Goal: Task Accomplishment & Management: Manage account settings

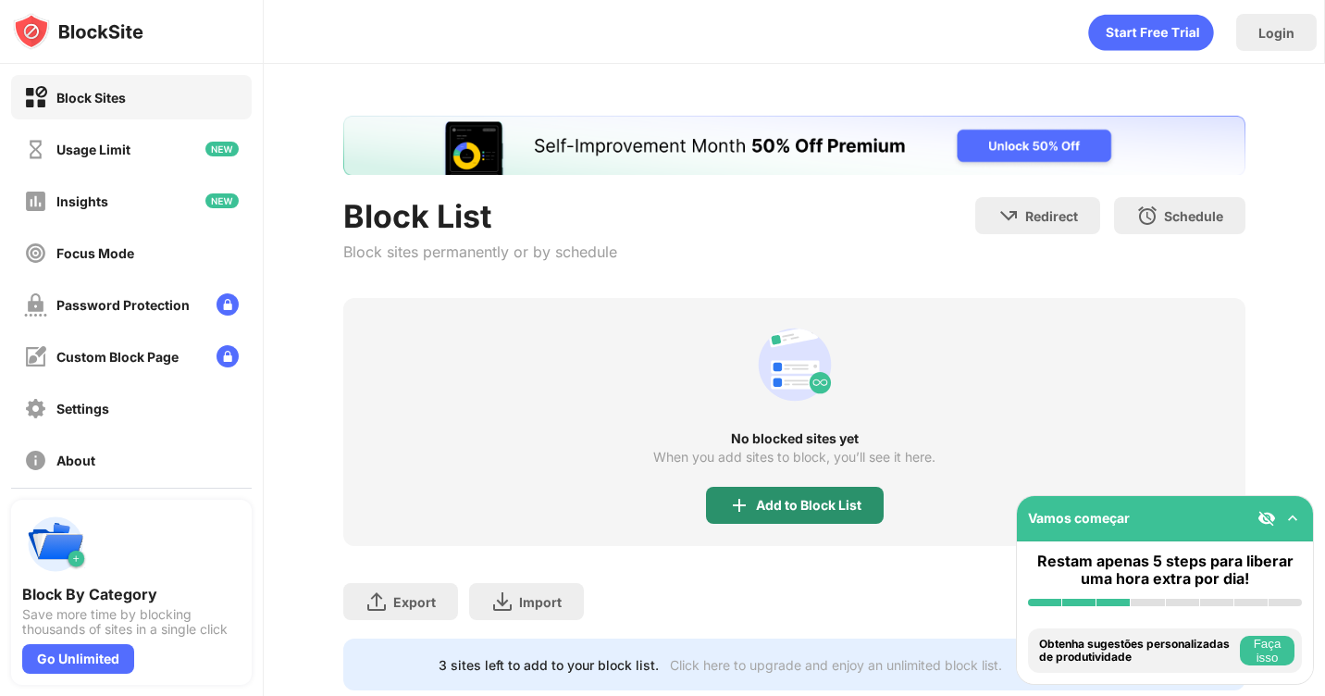
click at [765, 504] on div "Add to Block List" at bounding box center [808, 505] width 105 height 15
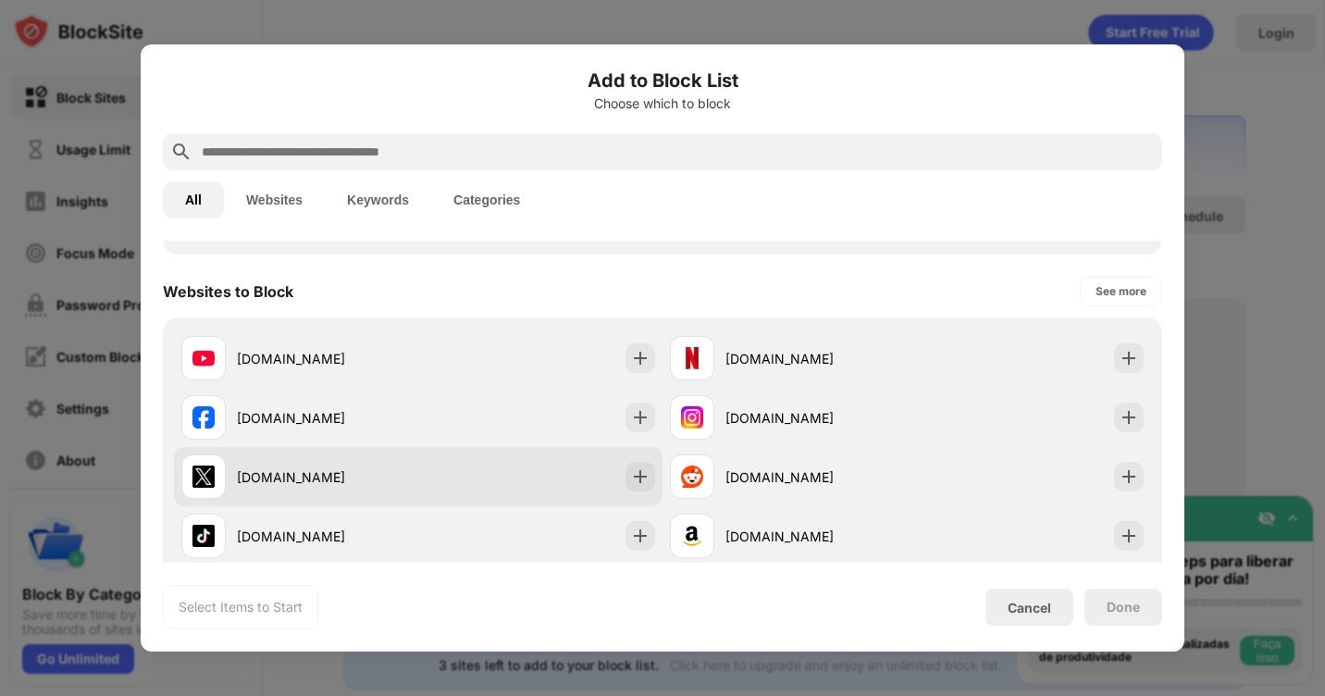
scroll to position [277, 0]
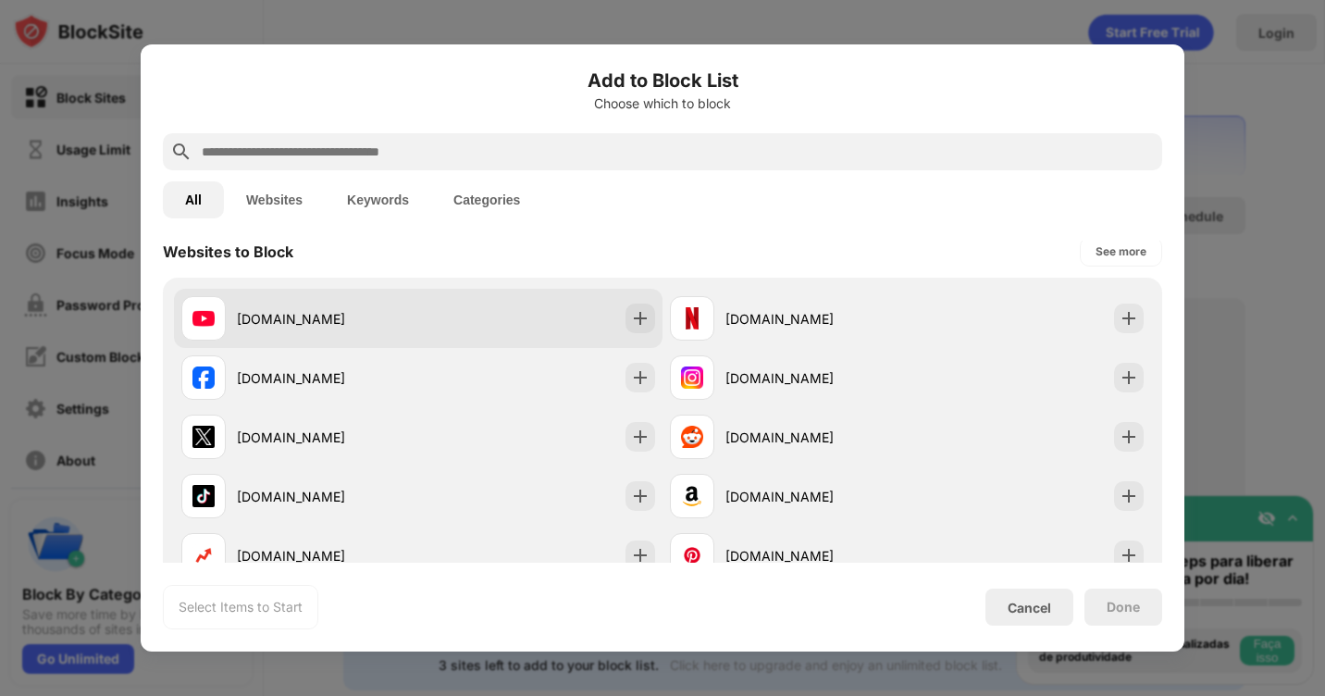
click at [334, 321] on div "[DOMAIN_NAME]" at bounding box center [327, 318] width 181 height 19
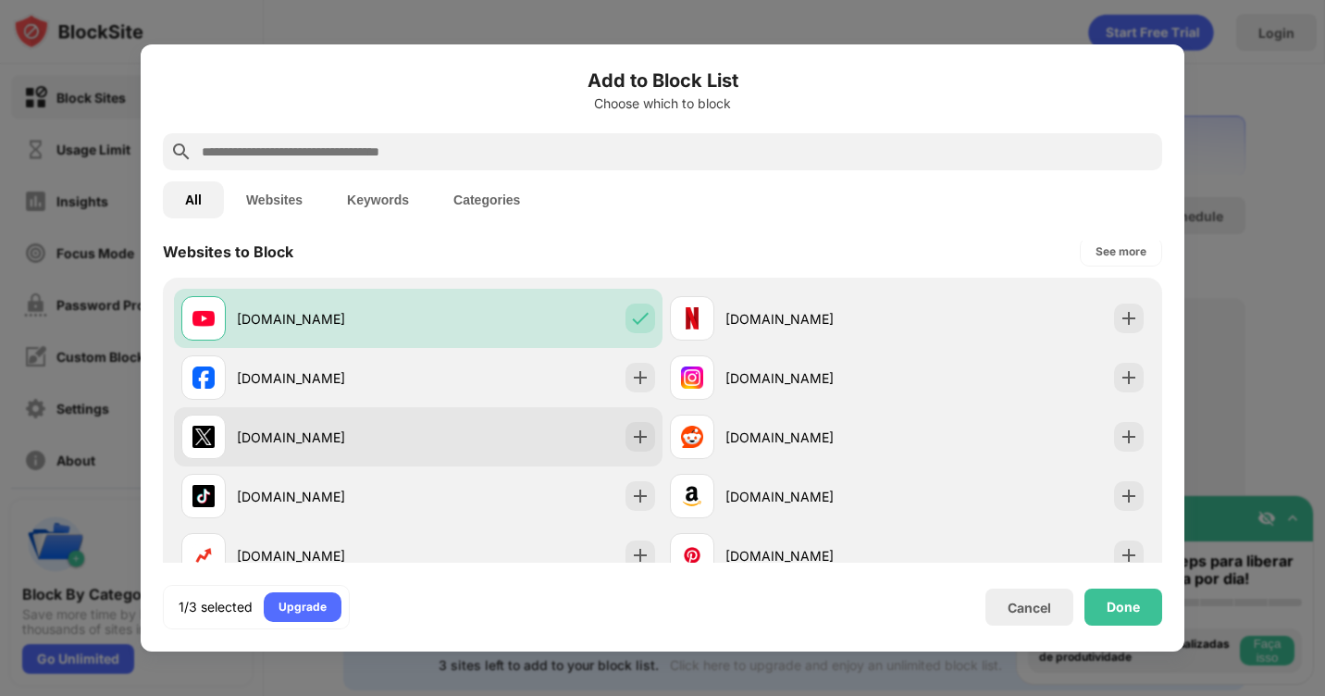
drag, startPoint x: 407, startPoint y: 427, endPoint x: 807, endPoint y: 568, distance: 423.6
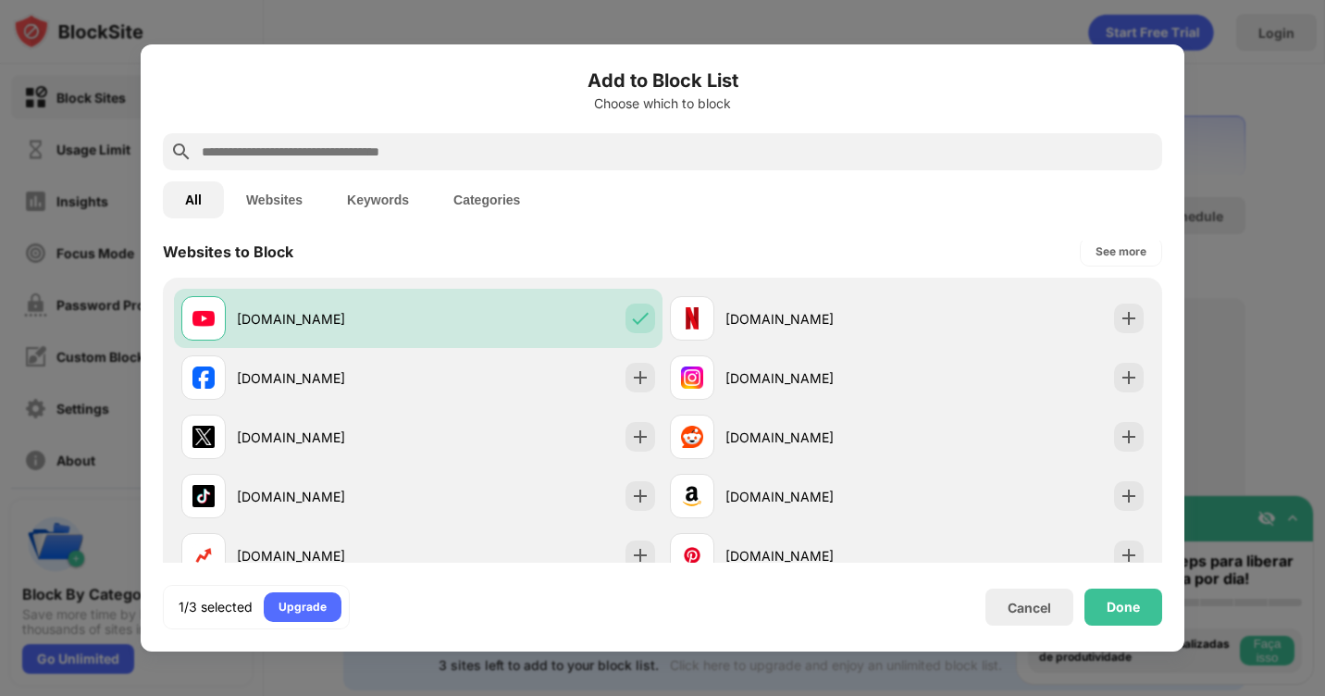
click at [407, 429] on div "[DOMAIN_NAME]" at bounding box center [327, 436] width 181 height 19
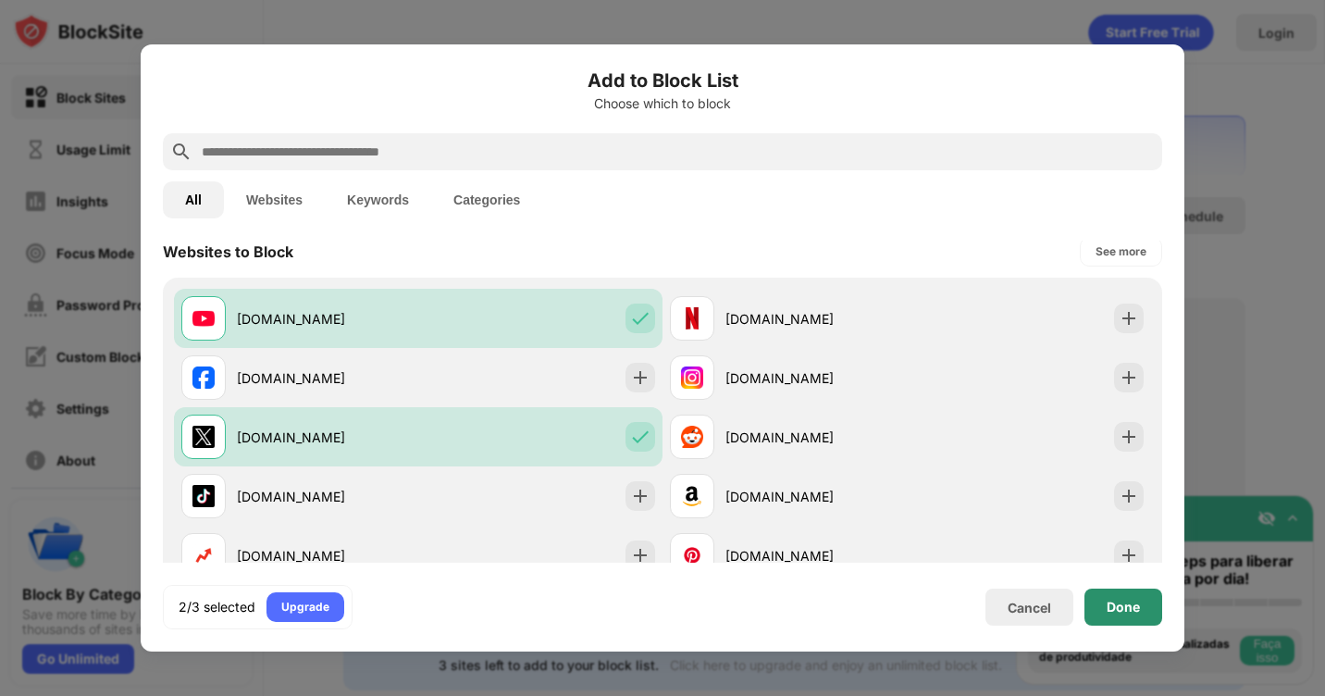
click at [1124, 609] on div "Done" at bounding box center [1122, 606] width 33 height 15
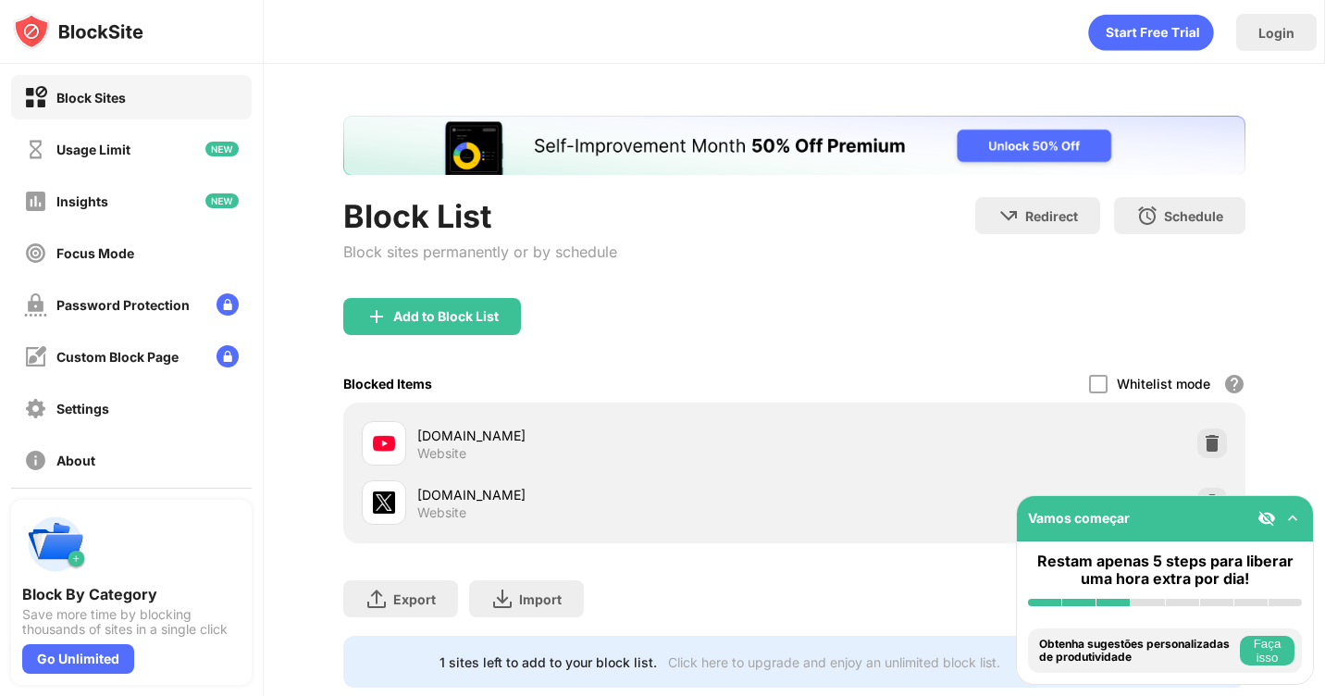
scroll to position [0, 0]
click at [487, 299] on div "Add to Block List" at bounding box center [432, 316] width 178 height 37
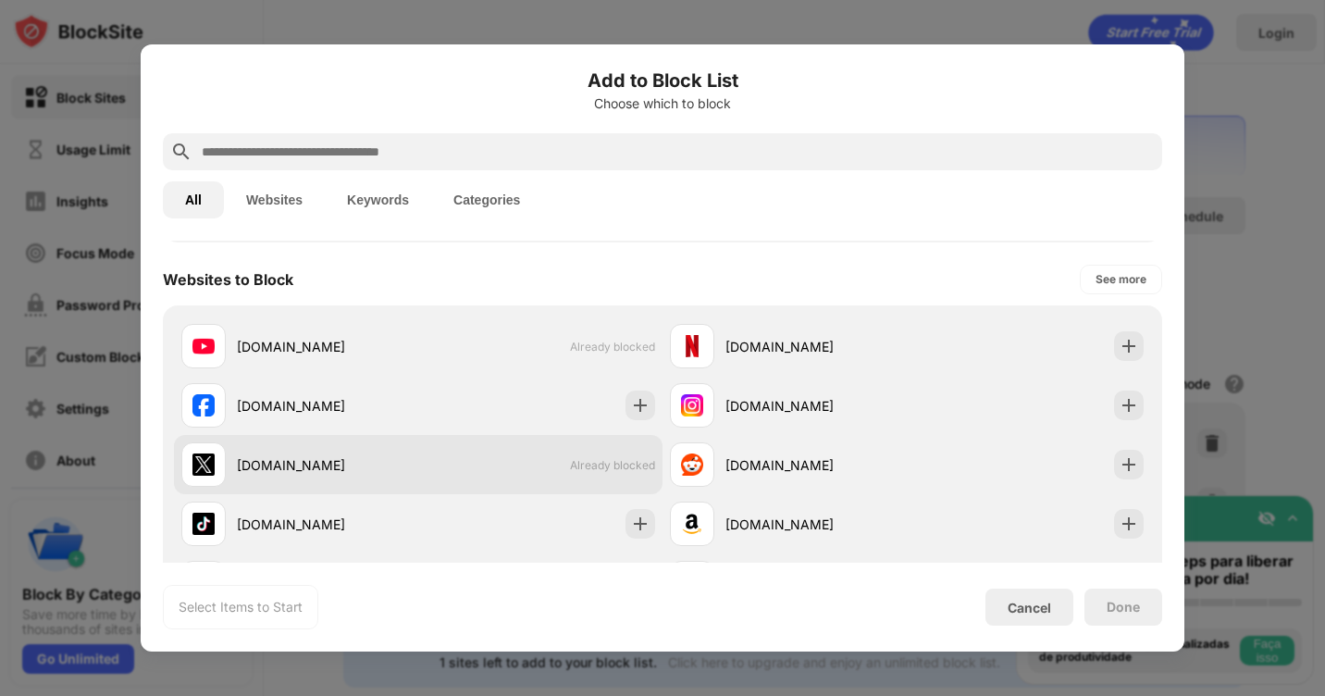
scroll to position [277, 0]
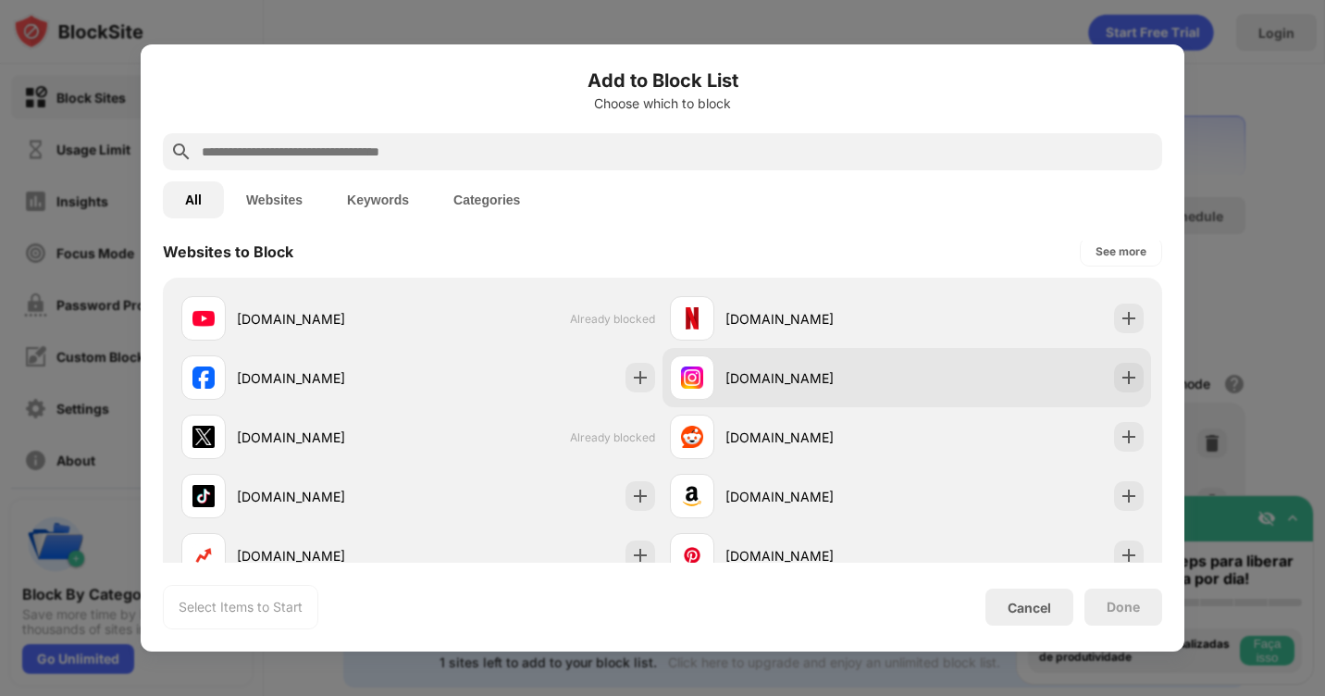
click at [704, 375] on div at bounding box center [692, 377] width 44 height 44
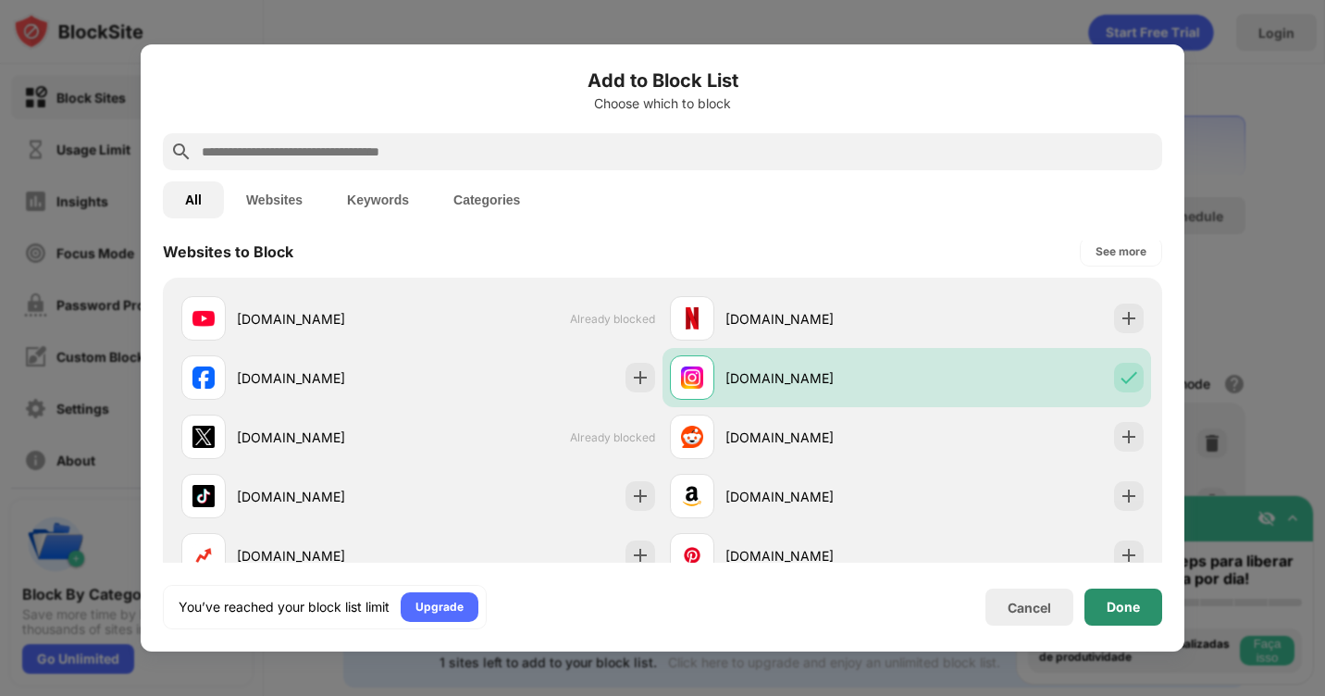
click at [1137, 618] on div "Done" at bounding box center [1123, 606] width 78 height 37
